Goal: Contribute content: Add original content to the website for others to see

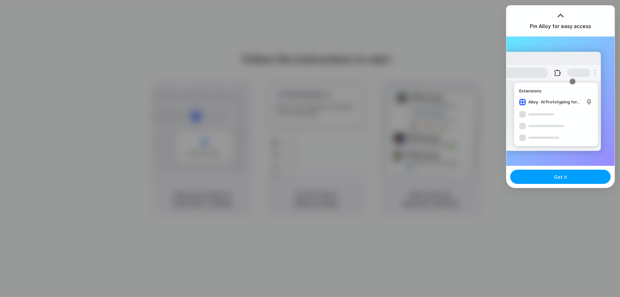
click at [572, 182] on button "Got it" at bounding box center [561, 177] width 100 height 14
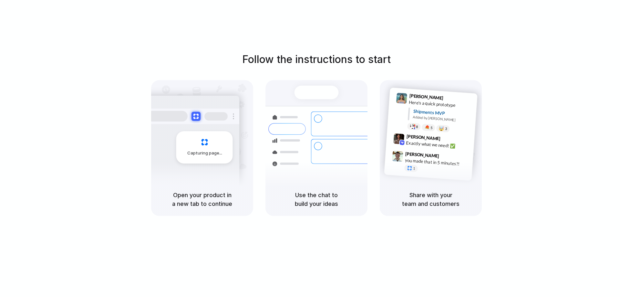
click at [210, 175] on div "Capturing page" at bounding box center [191, 144] width 98 height 99
click at [300, 119] on div at bounding box center [287, 117] width 37 height 12
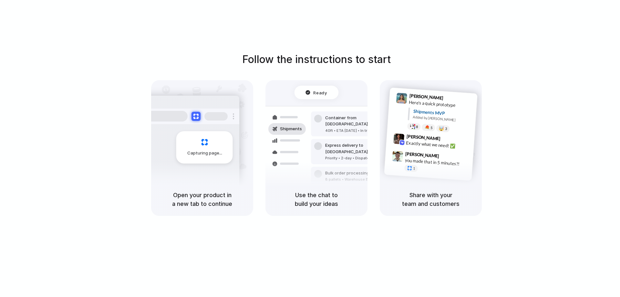
click at [192, 140] on div "Capturing page" at bounding box center [204, 147] width 57 height 32
click at [196, 112] on button at bounding box center [195, 115] width 9 height 9
click at [322, 91] on span "Ready" at bounding box center [321, 92] width 14 height 6
click at [423, 128] on div "5" at bounding box center [429, 127] width 14 height 8
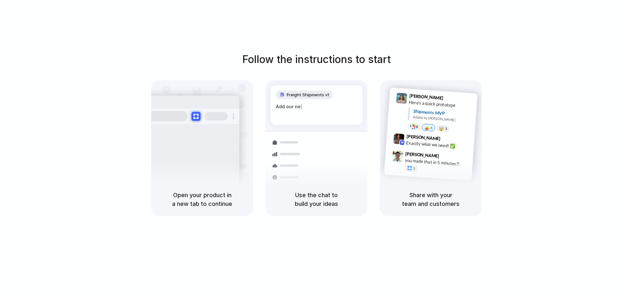
drag, startPoint x: 524, startPoint y: 92, endPoint x: 446, endPoint y: 195, distance: 129.2
click at [523, 92] on div "Follow the instructions to start Capturing page Open your product in a new tab …" at bounding box center [316, 134] width 620 height 164
click at [415, 220] on div "Follow the instructions to start Capturing page Open your product in a new tab …" at bounding box center [316, 155] width 633 height 310
drag, startPoint x: 267, startPoint y: 59, endPoint x: 425, endPoint y: 68, distance: 157.9
click at [425, 68] on div "Follow the instructions to start Capturing page Open your product in a new tab …" at bounding box center [316, 134] width 620 height 164
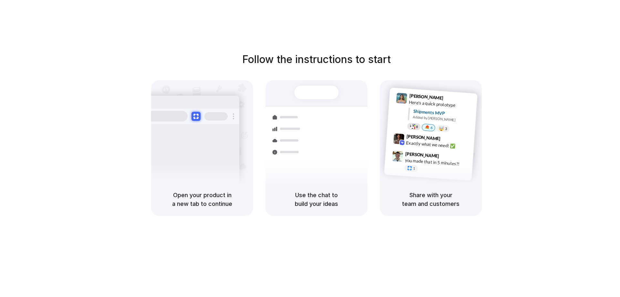
drag, startPoint x: 292, startPoint y: 236, endPoint x: 417, endPoint y: 127, distance: 166.0
click at [479, 181] on div "Follow the instructions to start Capturing page Open your product in a new tab …" at bounding box center [316, 155] width 633 height 310
click at [416, 125] on div "8" at bounding box center [414, 126] width 14 height 8
click at [415, 124] on div "9" at bounding box center [414, 126] width 14 height 8
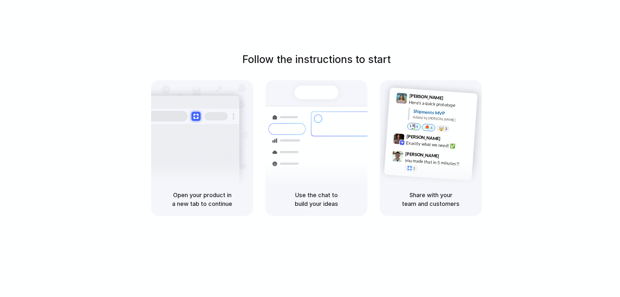
click at [493, 72] on div "Follow the instructions to start Capturing page Open your product in a new tab …" at bounding box center [316, 134] width 620 height 164
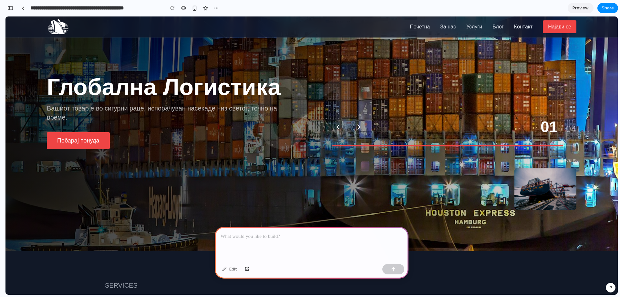
scroll to position [162, 0]
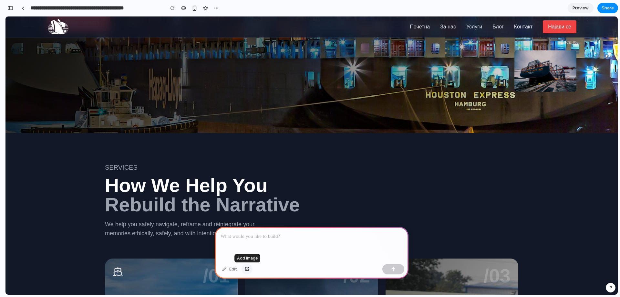
click at [245, 269] on div "button" at bounding box center [247, 269] width 5 height 4
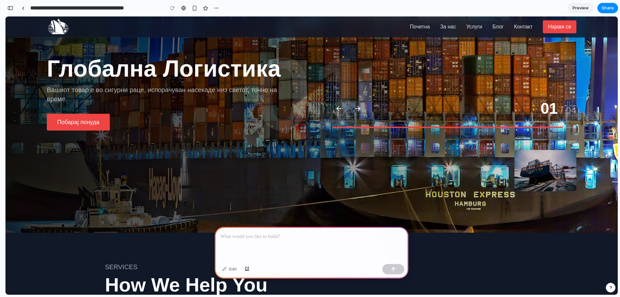
scroll to position [0, 0]
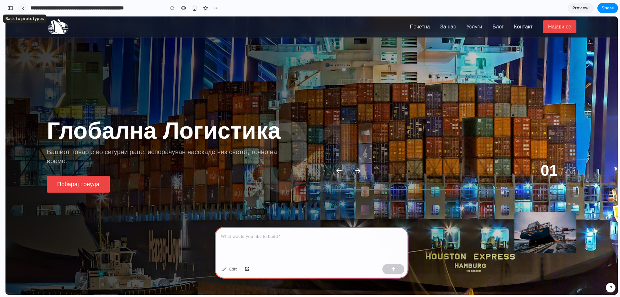
click at [22, 7] on div at bounding box center [23, 8] width 3 height 4
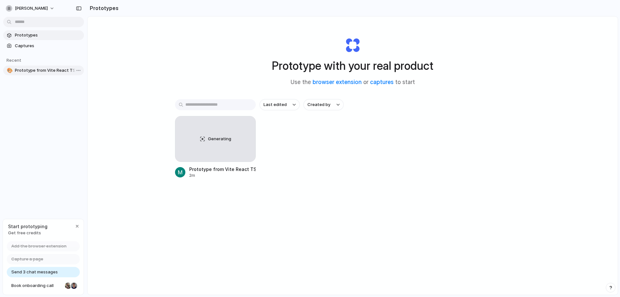
click at [51, 70] on span "Prototype from Vite React TS - [PERSON_NAME] транспорт" at bounding box center [48, 70] width 67 height 6
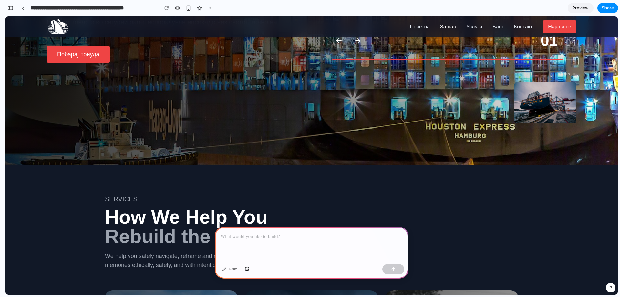
scroll to position [194, 0]
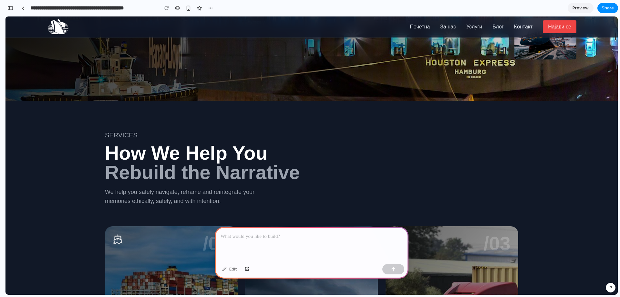
click at [279, 103] on section "services How We Help You Rebuild the Narrative We help you safely navigate, ref…" at bounding box center [311, 241] width 613 height 280
